Goal: Task Accomplishment & Management: Manage account settings

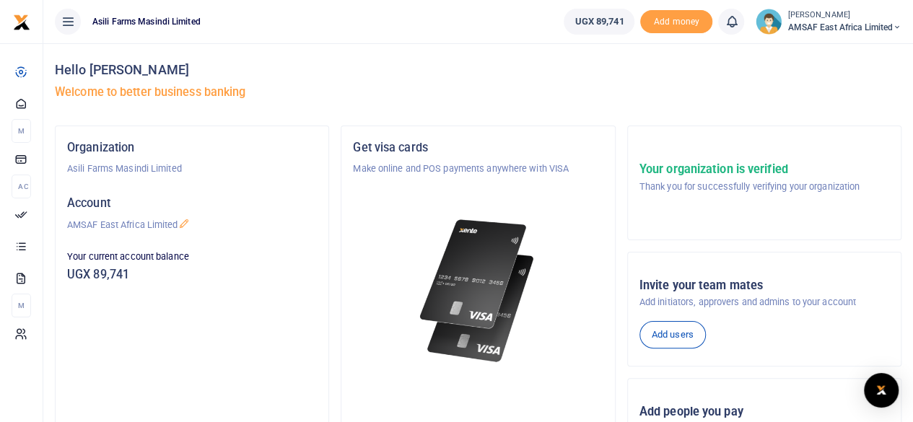
click at [34, 211] on div at bounding box center [456, 211] width 913 height 422
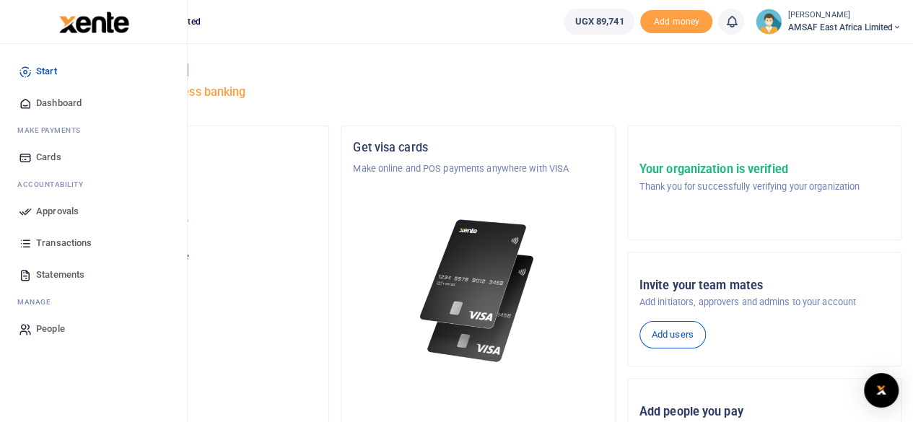
click at [53, 269] on span "Statements" at bounding box center [60, 275] width 48 height 14
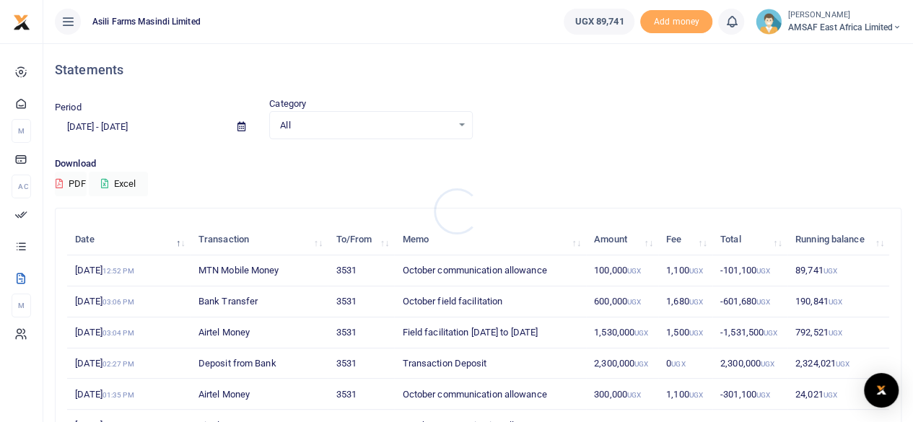
click at [128, 129] on div at bounding box center [456, 211] width 913 height 422
click at [240, 126] on icon at bounding box center [241, 126] width 8 height 9
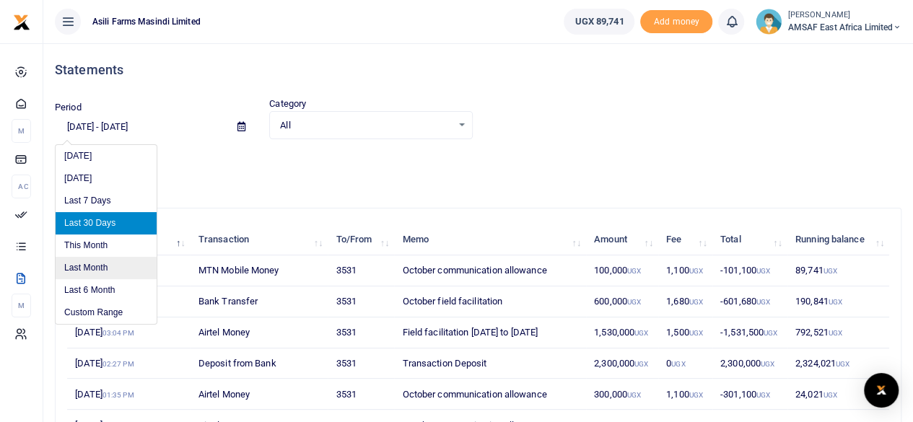
click at [89, 273] on li "Last Month" at bounding box center [106, 268] width 101 height 22
type input "[DATE] - [DATE]"
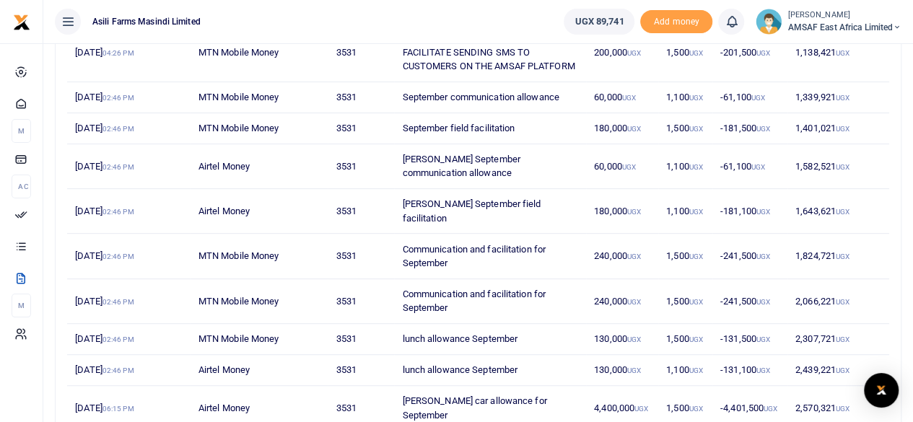
scroll to position [322, 0]
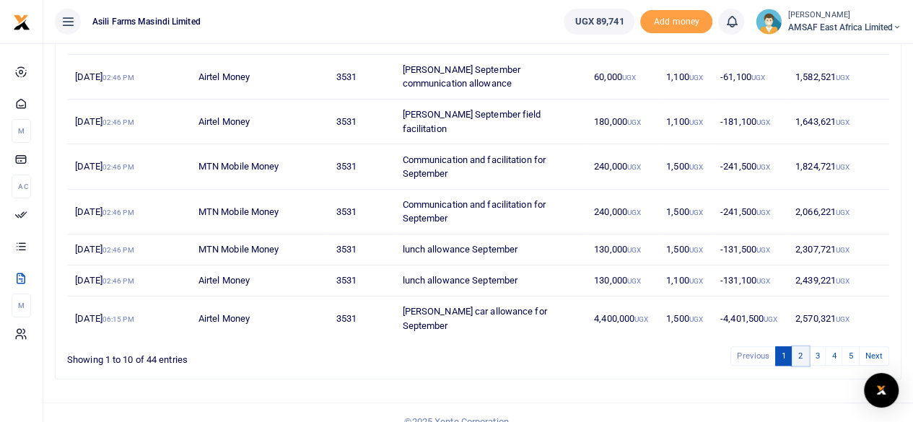
click at [799, 346] on link "2" at bounding box center [800, 355] width 17 height 19
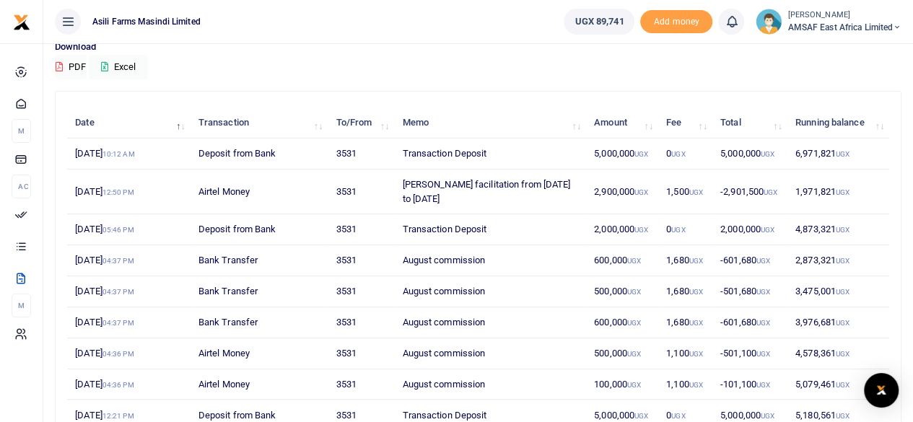
scroll to position [107, 0]
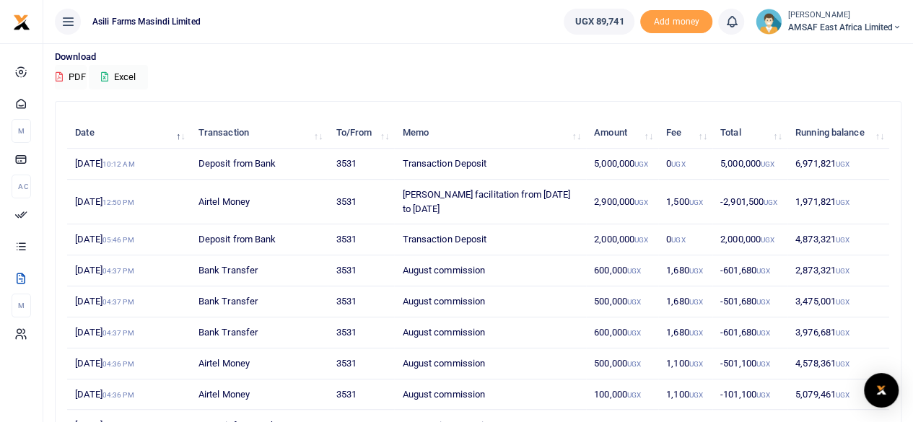
click at [74, 77] on button "PDF" at bounding box center [71, 77] width 32 height 25
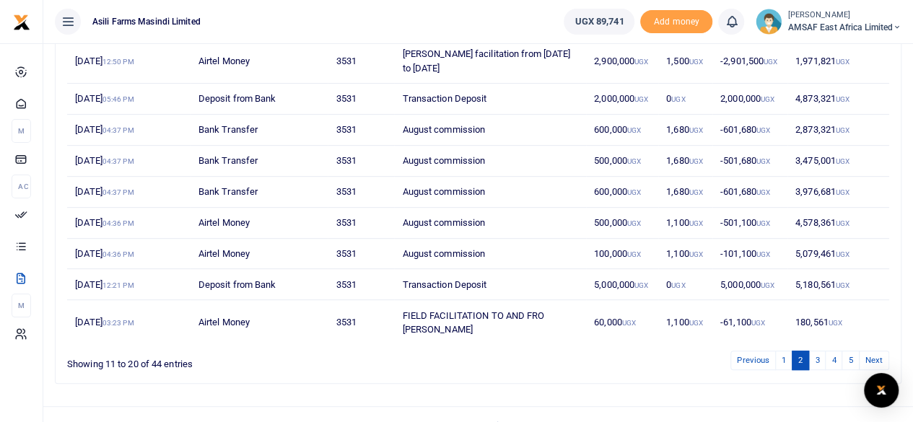
scroll to position [251, 0]
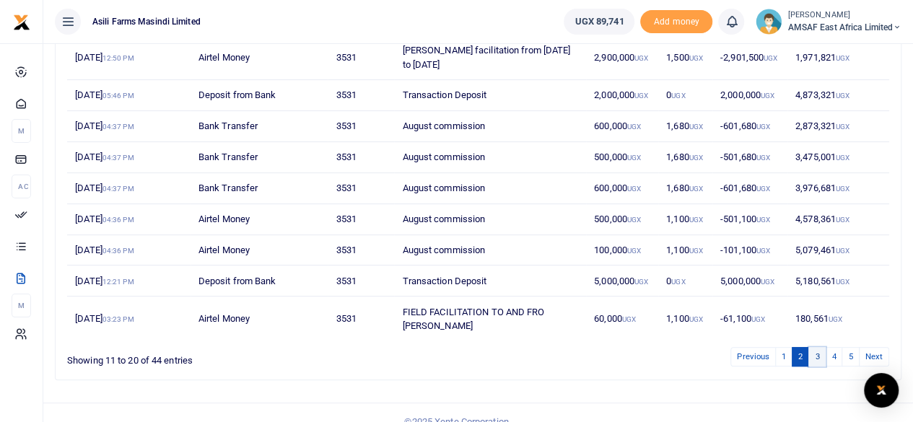
click at [818, 347] on link "3" at bounding box center [816, 356] width 17 height 19
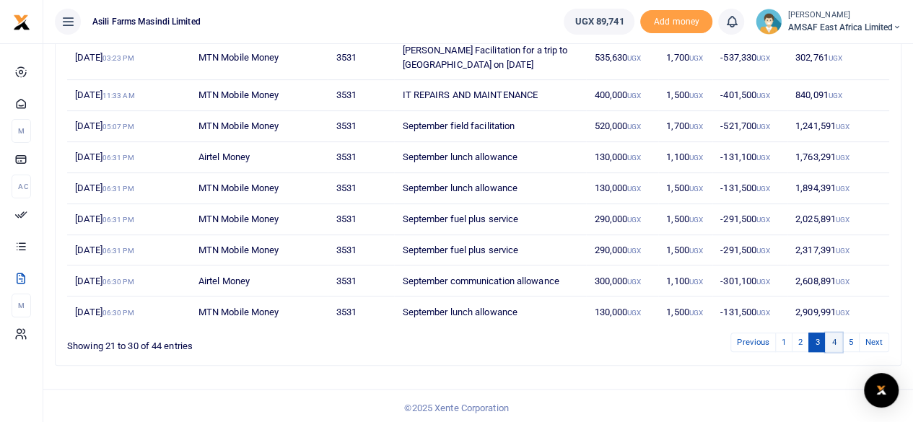
click at [837, 338] on link "4" at bounding box center [833, 342] width 17 height 19
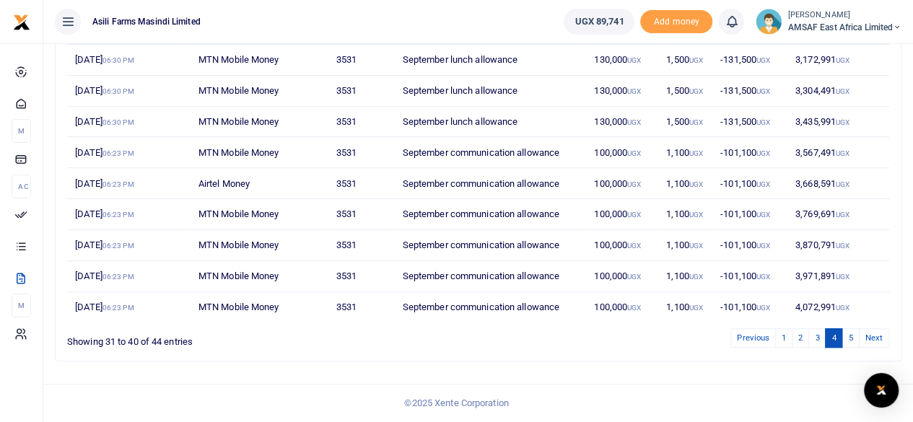
scroll to position [237, 0]
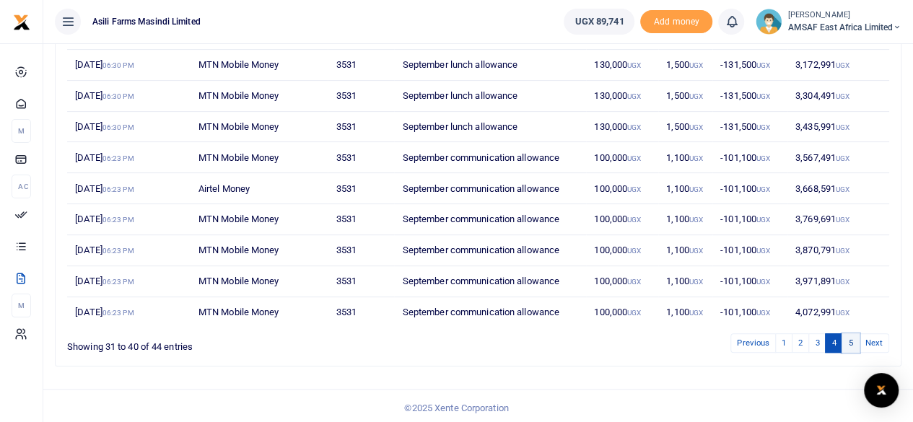
click at [847, 343] on link "5" at bounding box center [849, 342] width 17 height 19
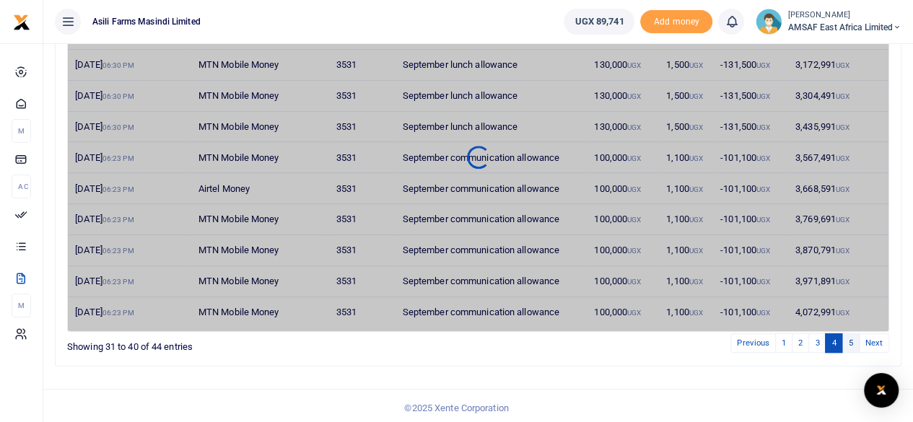
scroll to position [53, 0]
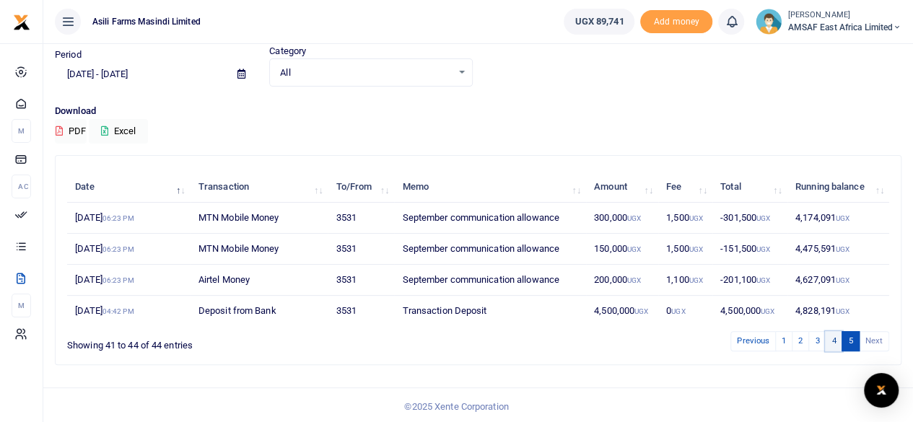
click at [830, 338] on link "4" at bounding box center [833, 340] width 17 height 19
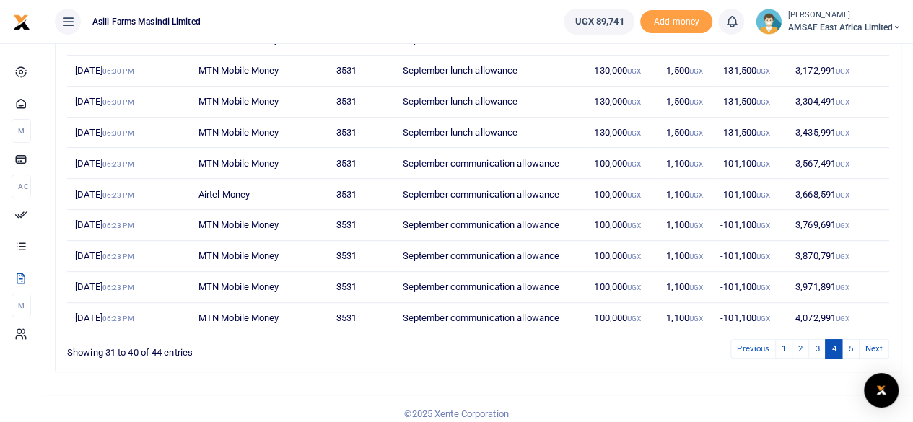
scroll to position [237, 0]
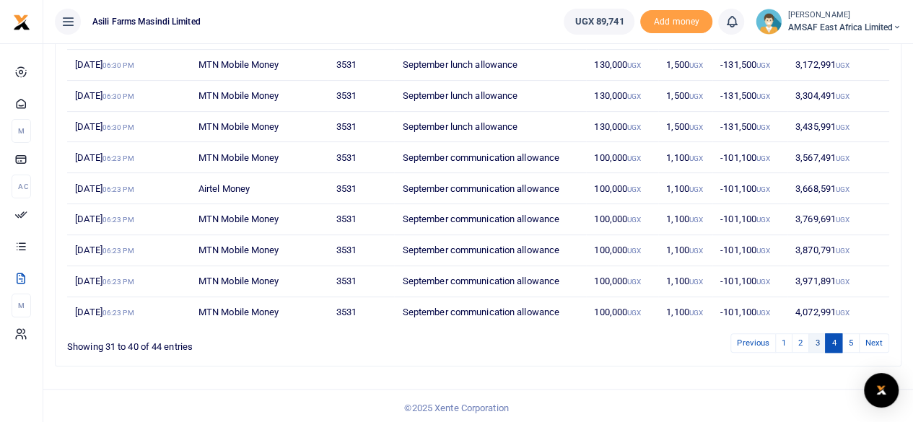
click at [818, 332] on div "Previous 1 2 3 4 5 Next" at bounding box center [649, 343] width 479 height 22
click at [815, 339] on link "3" at bounding box center [816, 342] width 17 height 19
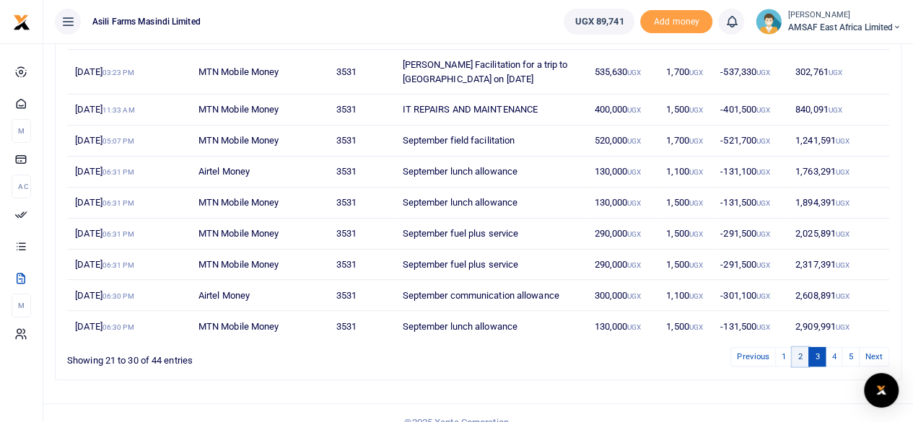
click at [805, 350] on link "2" at bounding box center [800, 356] width 17 height 19
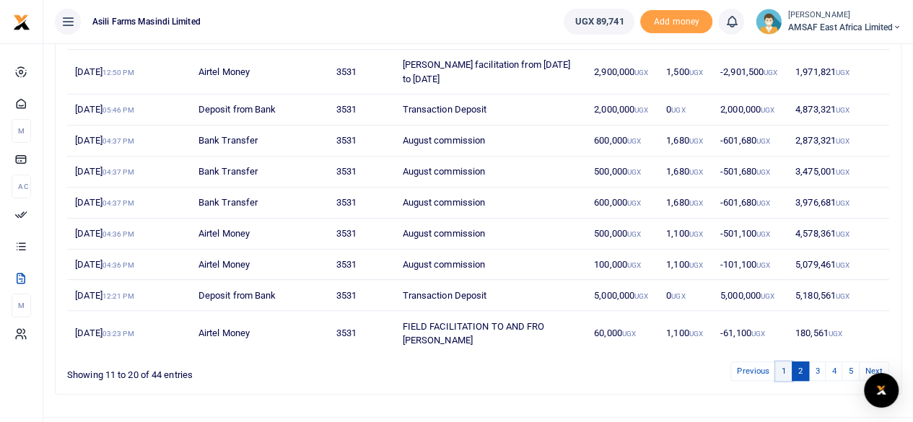
click at [786, 362] on link "1" at bounding box center [783, 371] width 17 height 19
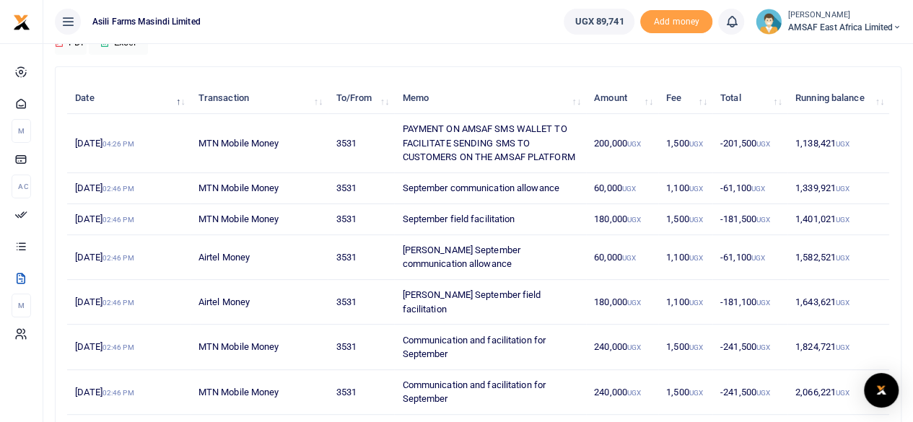
scroll to position [0, 0]
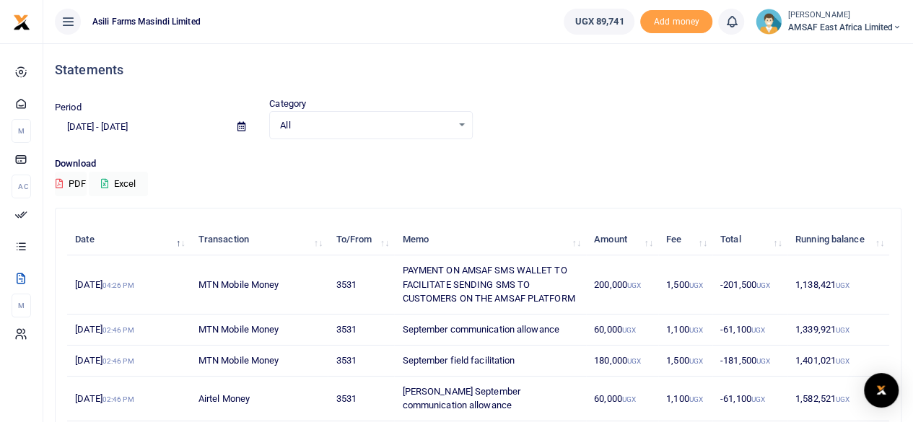
click at [437, 291] on td "PAYMENT ON AMSAF SMS WALLET TO FACILITATE SENDING SMS TO CUSTOMERS ON THE AMSAF…" at bounding box center [490, 284] width 192 height 59
